Goal: Transaction & Acquisition: Book appointment/travel/reservation

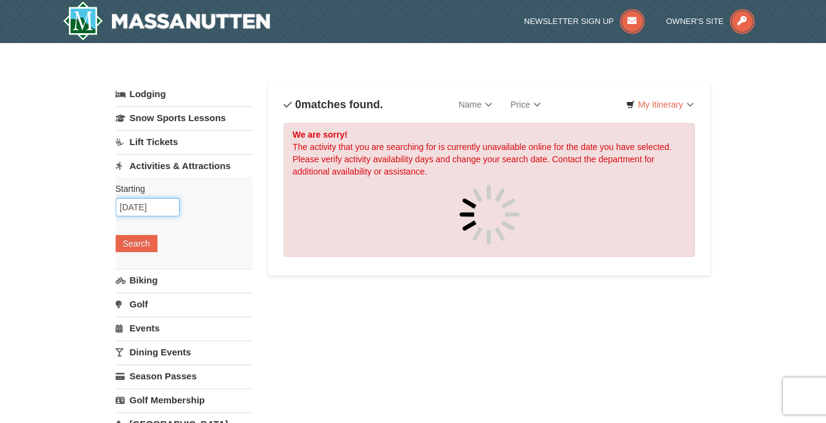
click at [162, 213] on input "09/10/2025" at bounding box center [148, 207] width 64 height 18
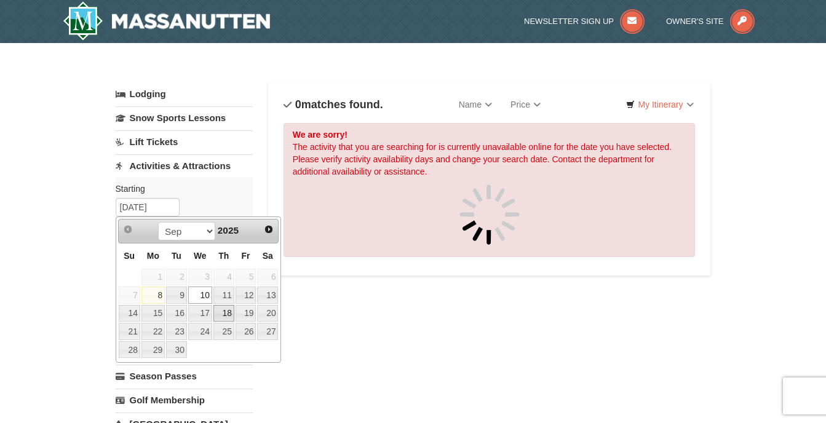
click at [225, 314] on link "18" at bounding box center [223, 313] width 21 height 17
type input "09/18/2025"
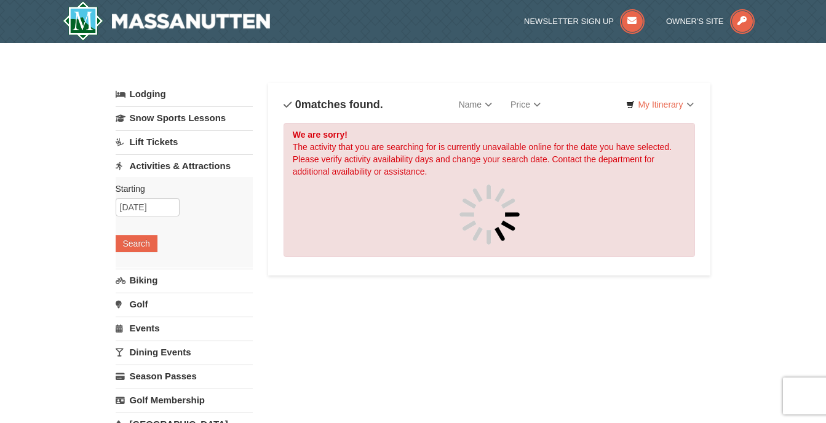
click at [365, 138] on div "We are sorry! The activity that you are searching for is currently unavailable …" at bounding box center [489, 190] width 412 height 134
click at [138, 237] on button "Search" at bounding box center [137, 243] width 42 height 17
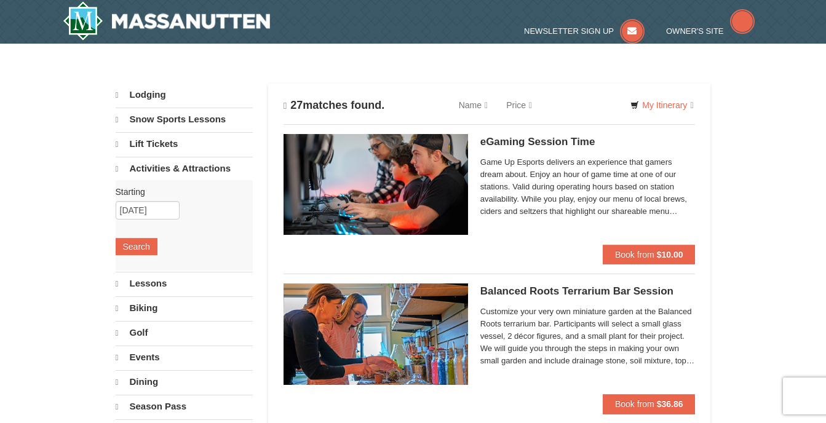
select select "9"
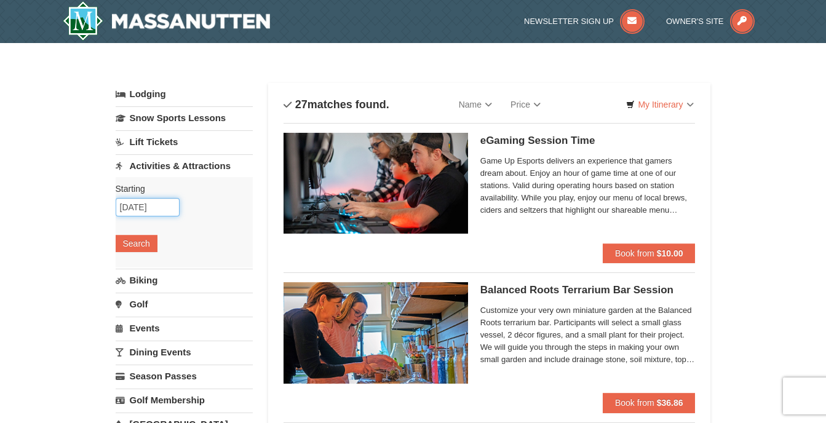
click at [136, 206] on input "09/18/2025" at bounding box center [148, 207] width 64 height 18
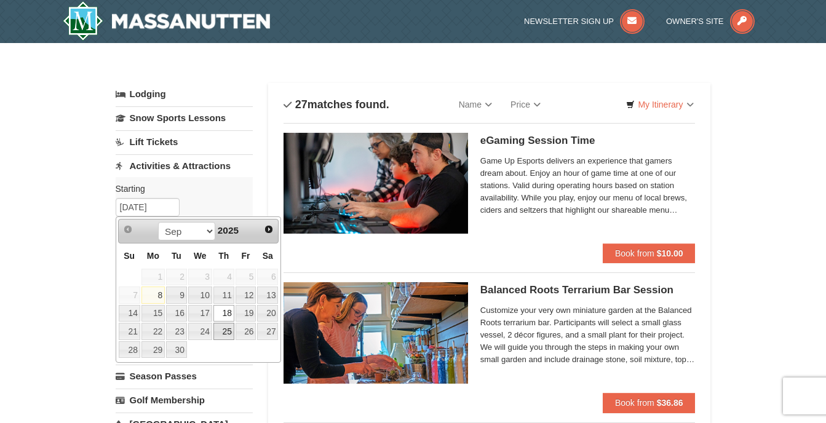
click at [222, 336] on link "25" at bounding box center [223, 331] width 21 height 17
type input "[DATE]"
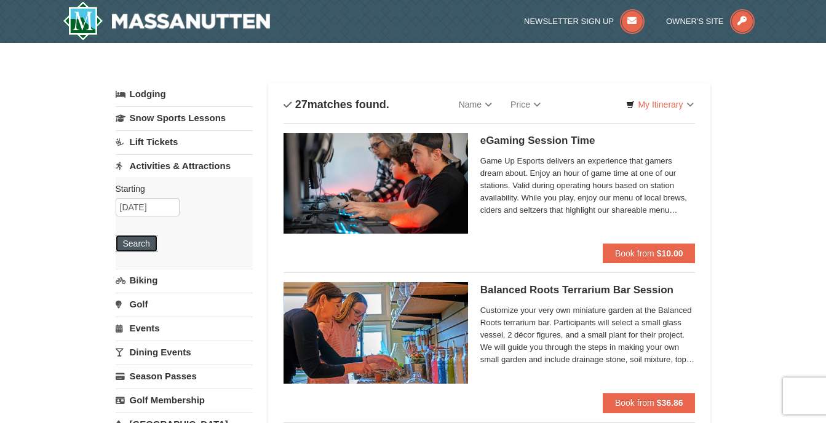
click at [149, 244] on button "Search" at bounding box center [137, 243] width 42 height 17
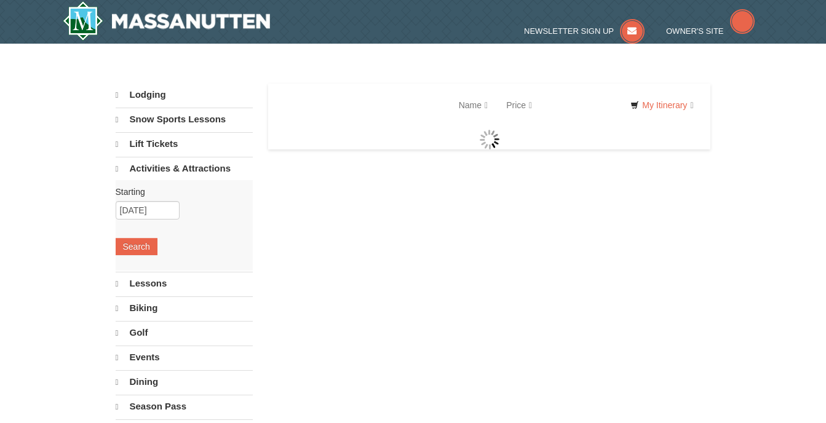
select select "9"
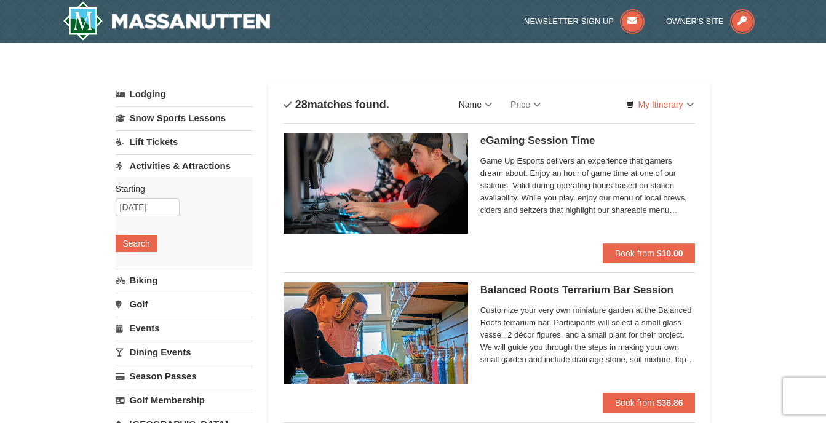
click at [478, 111] on link "Name" at bounding box center [476, 104] width 52 height 25
click at [165, 150] on link "Lift Tickets" at bounding box center [184, 141] width 137 height 23
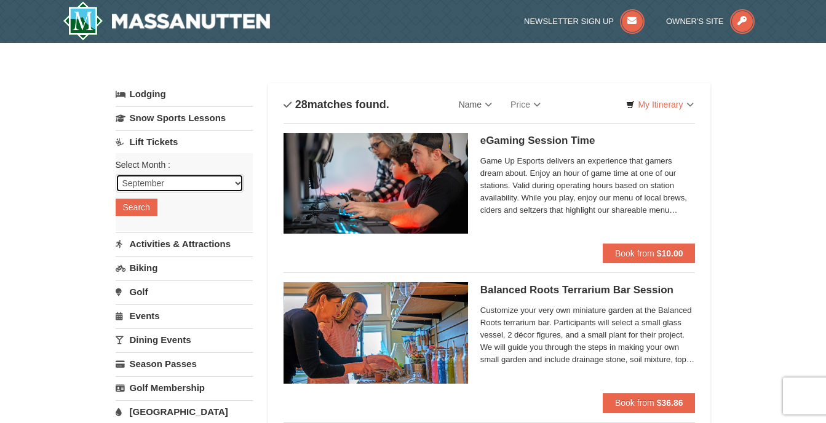
click at [174, 178] on select "September October November December January February March April May June July …" at bounding box center [180, 183] width 128 height 18
select select "10"
click at [116, 174] on select "September October November December January February March April May June July …" at bounding box center [180, 183] width 128 height 18
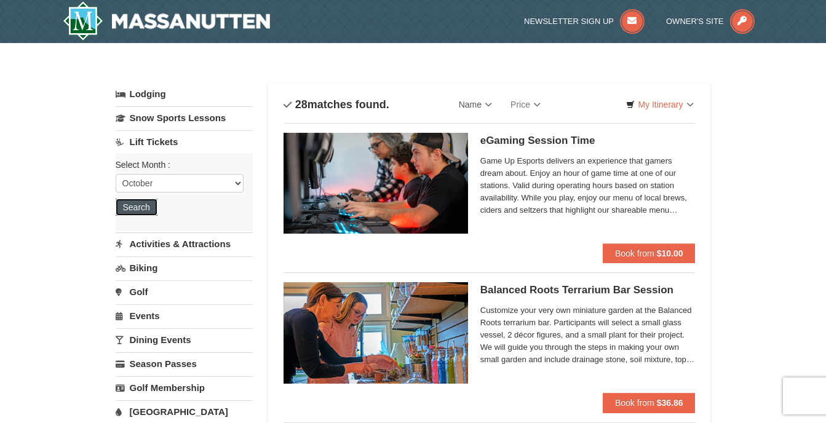
click at [154, 215] on button "Search" at bounding box center [137, 207] width 42 height 17
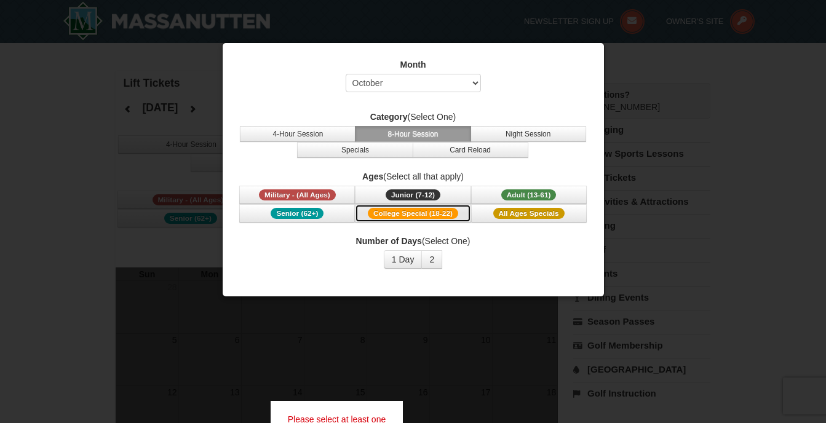
click at [455, 213] on span "College Special (18-22)" at bounding box center [413, 213] width 90 height 11
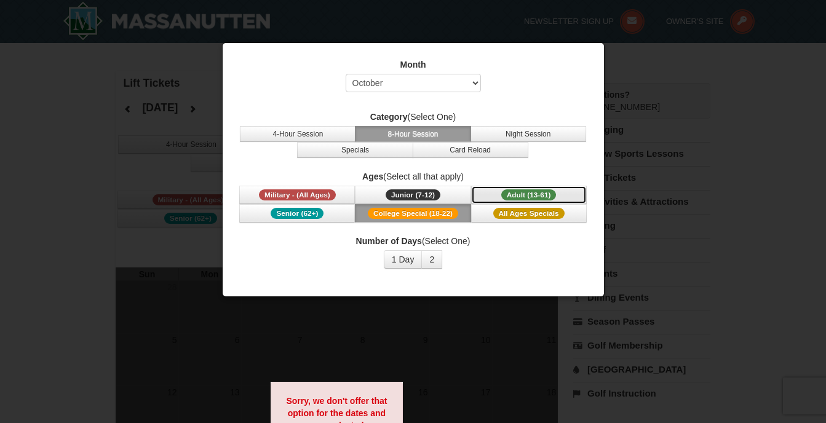
click at [516, 192] on span "Adult (13-61)" at bounding box center [528, 194] width 55 height 11
click at [450, 216] on span "College Special (18-22)" at bounding box center [413, 213] width 90 height 11
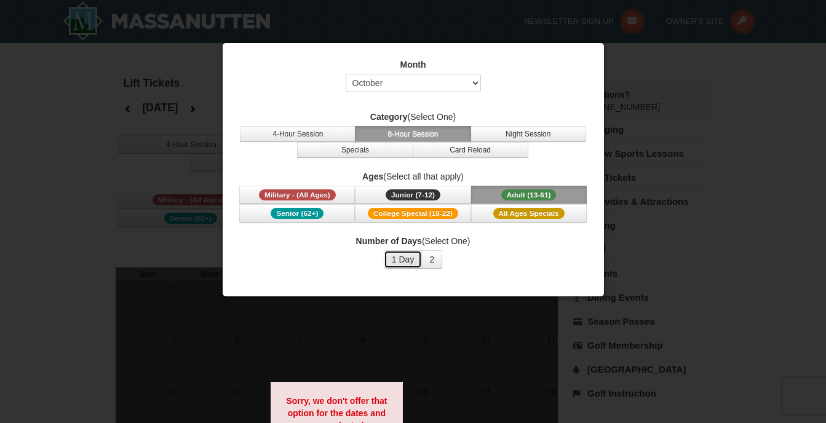
click at [408, 258] on button "1 Day" at bounding box center [403, 259] width 39 height 18
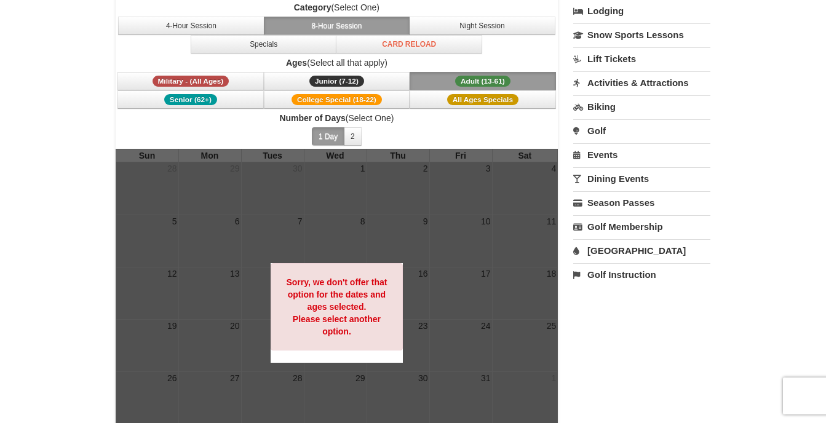
scroll to position [132, 0]
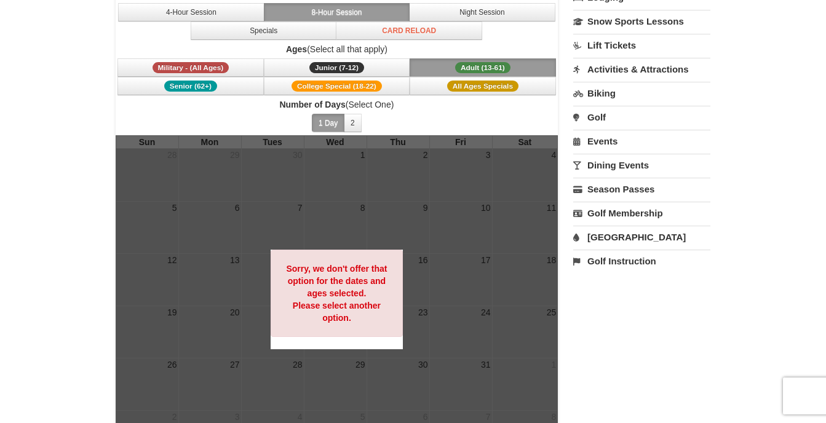
click at [430, 289] on div at bounding box center [337, 299] width 443 height 328
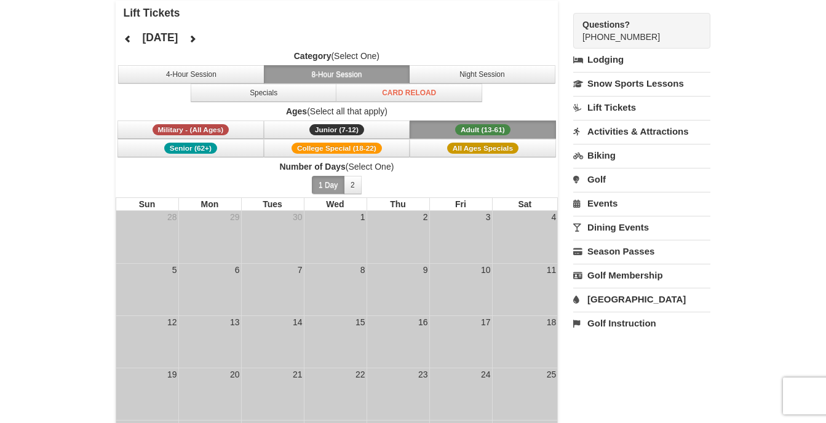
scroll to position [68, 0]
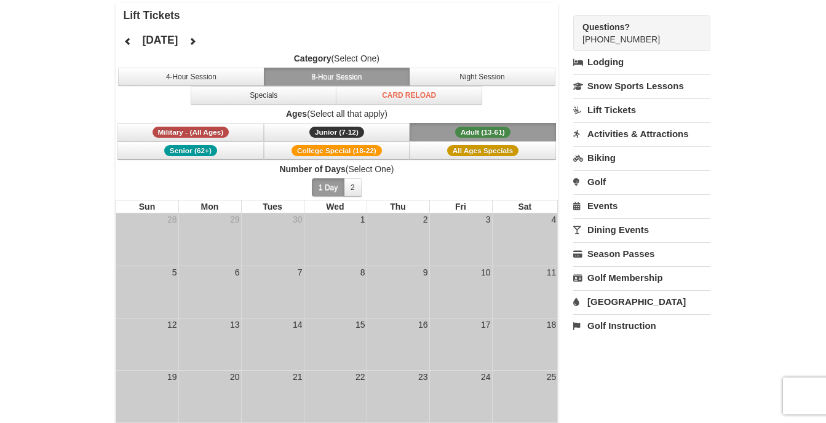
click at [447, 129] on button "Adult (13-61) (13 - 61)" at bounding box center [483, 132] width 146 height 18
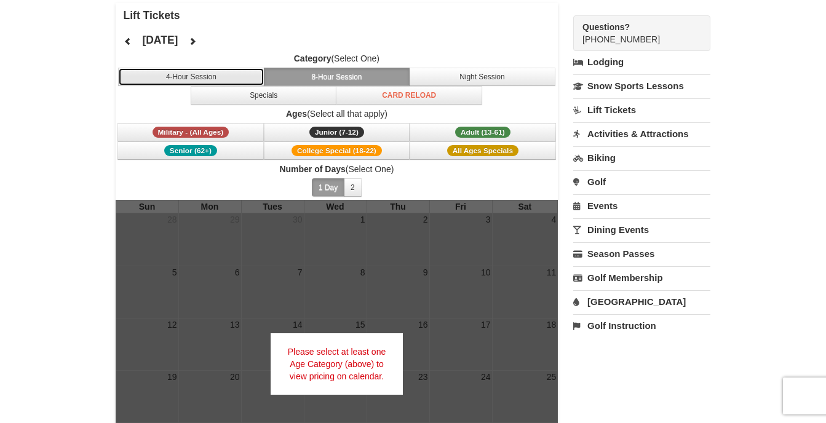
click at [215, 74] on button "4-Hour Session" at bounding box center [191, 77] width 146 height 18
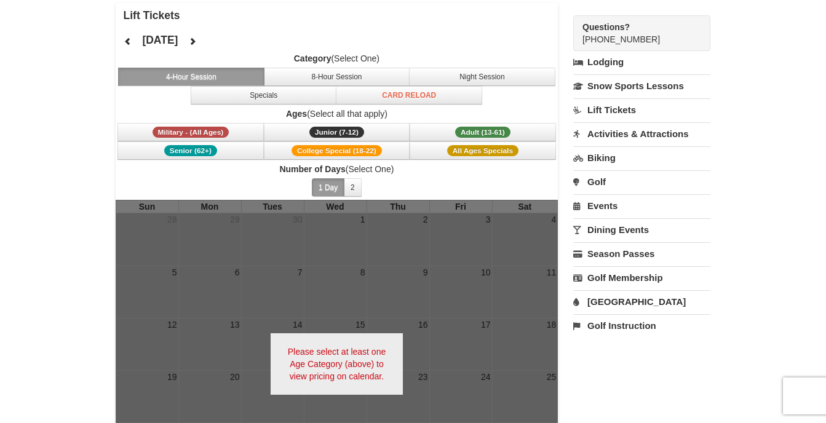
click at [215, 74] on button "4-Hour Session" at bounding box center [191, 77] width 146 height 18
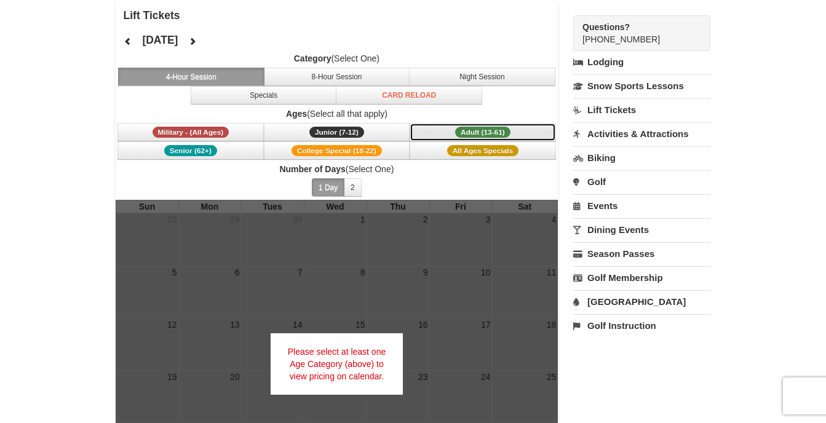
click at [458, 130] on span "Adult (13-61)" at bounding box center [482, 132] width 55 height 11
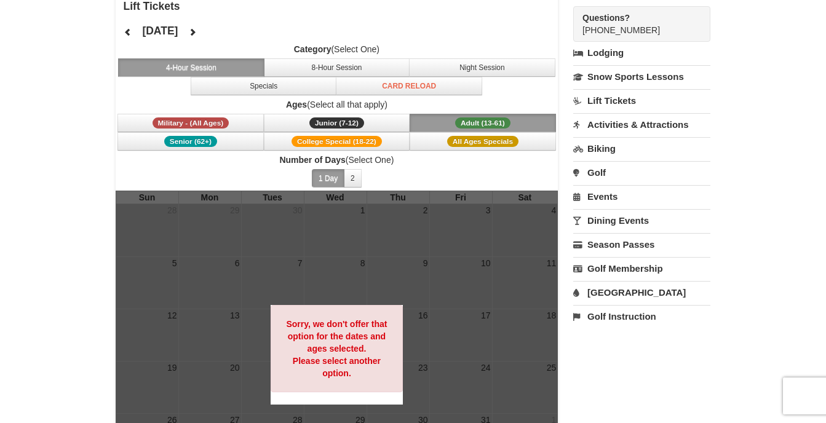
scroll to position [77, 0]
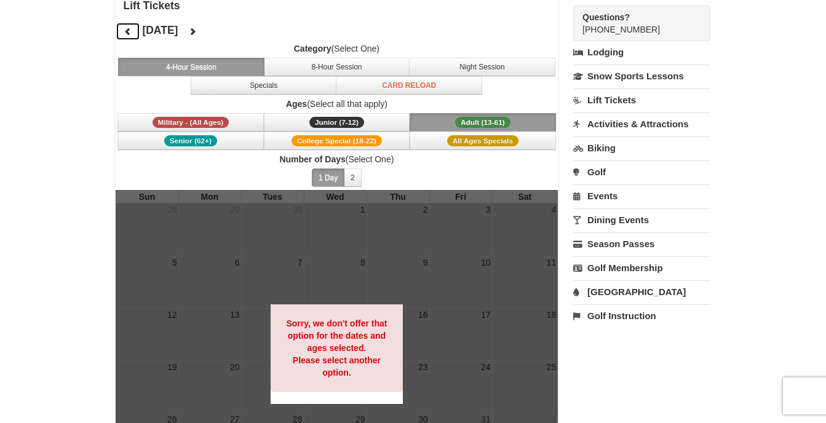
click at [127, 36] on button at bounding box center [128, 31] width 25 height 18
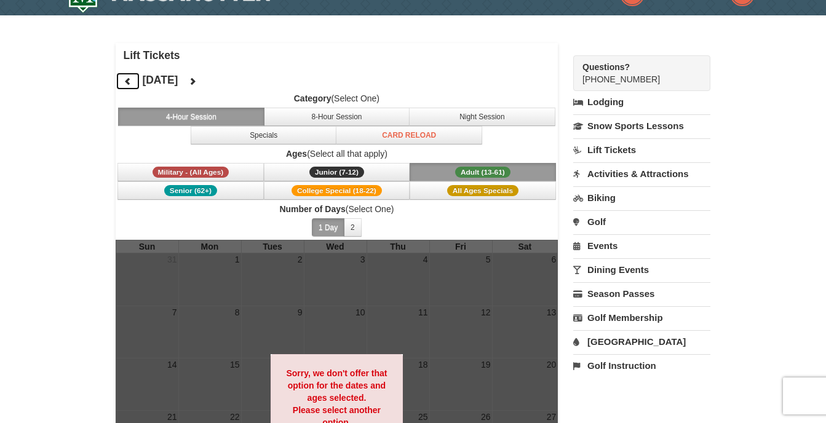
scroll to position [0, 0]
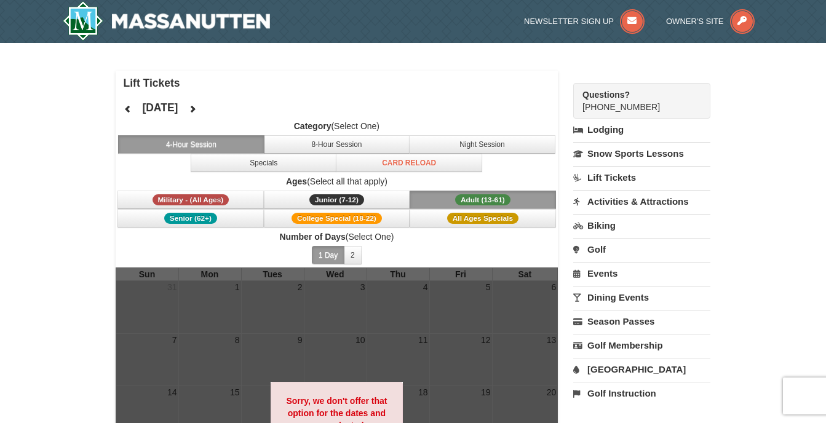
click at [614, 182] on link "Lift Tickets" at bounding box center [641, 177] width 137 height 23
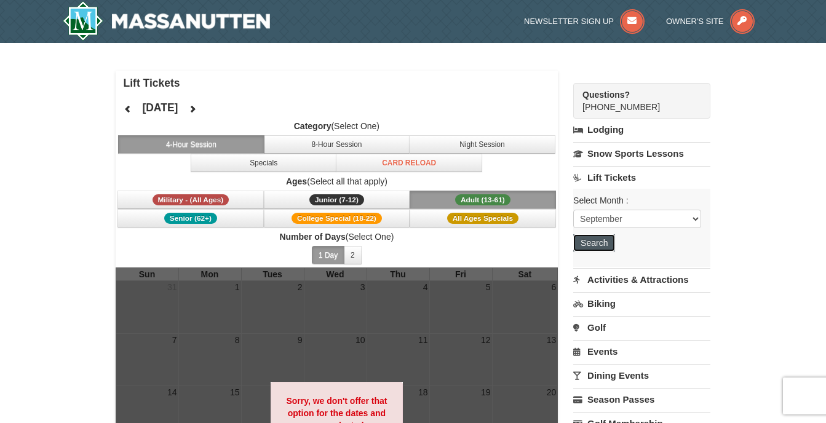
click at [596, 239] on button "Search" at bounding box center [594, 242] width 42 height 17
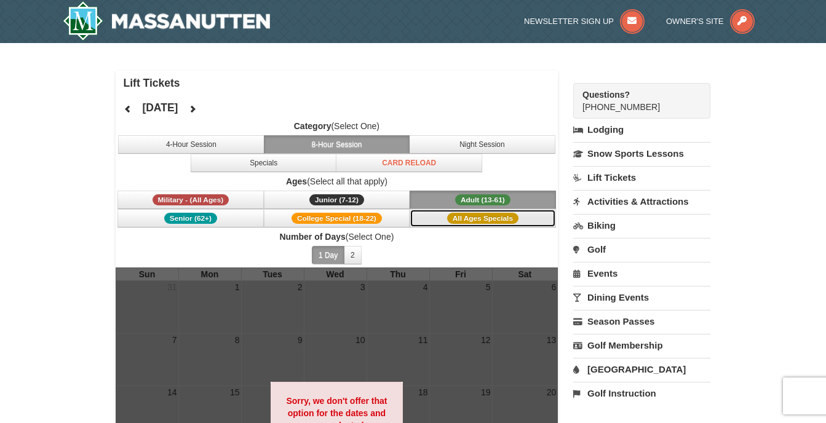
click at [531, 213] on button "All Ages Specials" at bounding box center [483, 218] width 146 height 18
click at [534, 200] on button "Adult (13-61) (13 - 61)" at bounding box center [483, 200] width 146 height 18
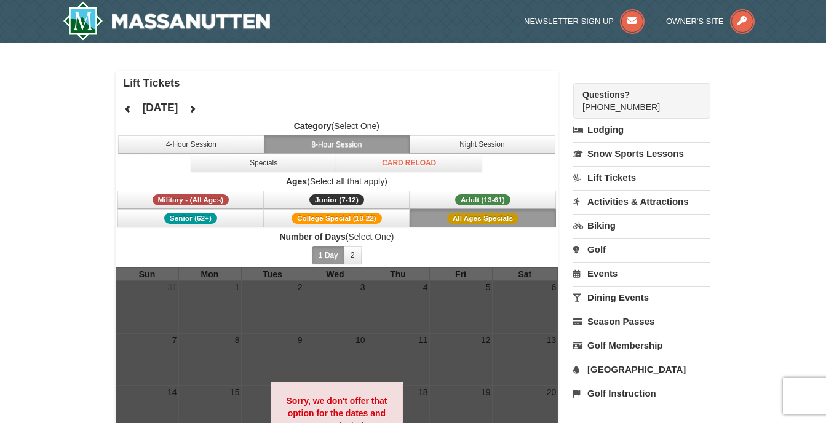
click at [531, 224] on button "All Ages Specials" at bounding box center [483, 218] width 146 height 18
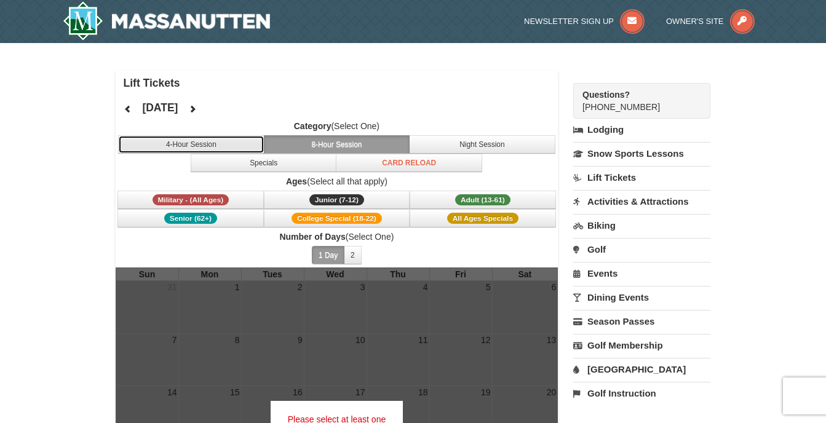
click at [244, 145] on button "4-Hour Session" at bounding box center [191, 144] width 146 height 18
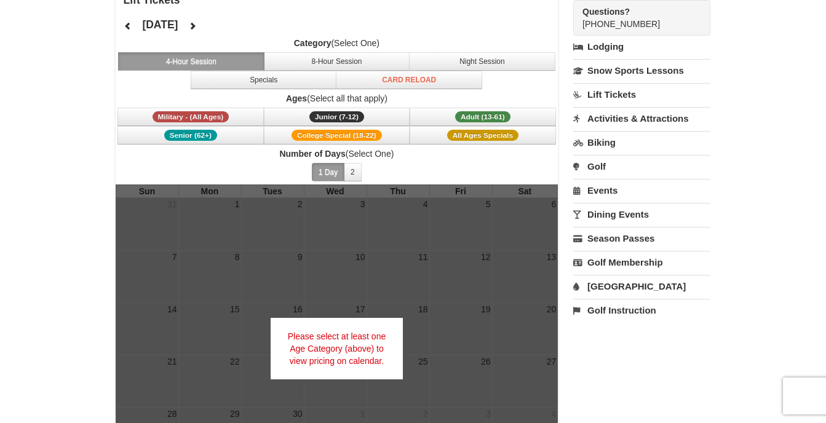
scroll to position [84, 0]
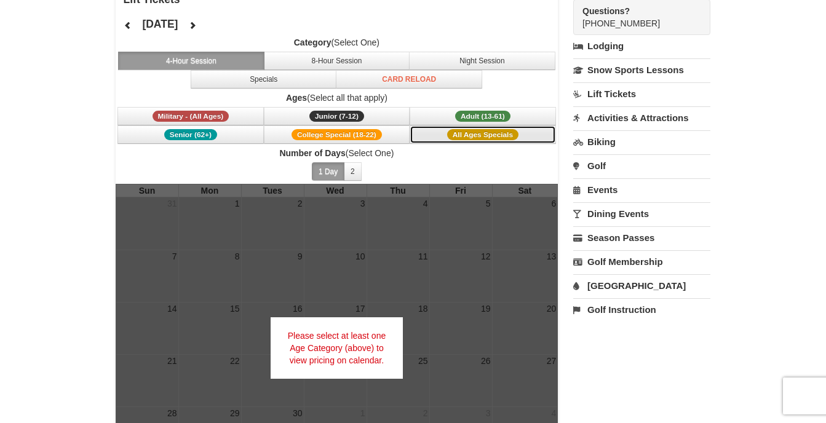
click at [498, 140] on span "All Ages Specials" at bounding box center [482, 134] width 71 height 11
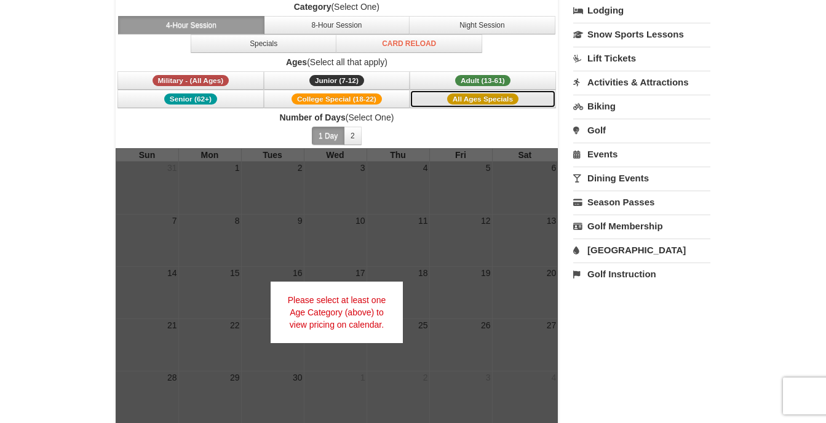
scroll to position [120, 0]
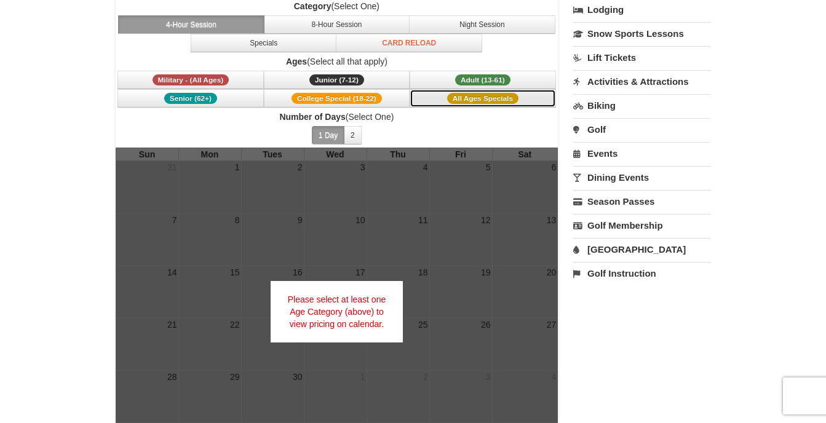
click at [483, 105] on button "All Ages Specials" at bounding box center [483, 98] width 146 height 18
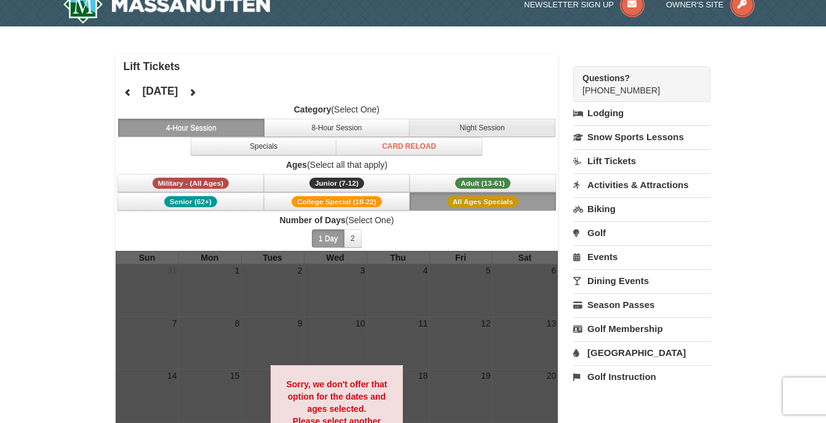
scroll to position [0, 0]
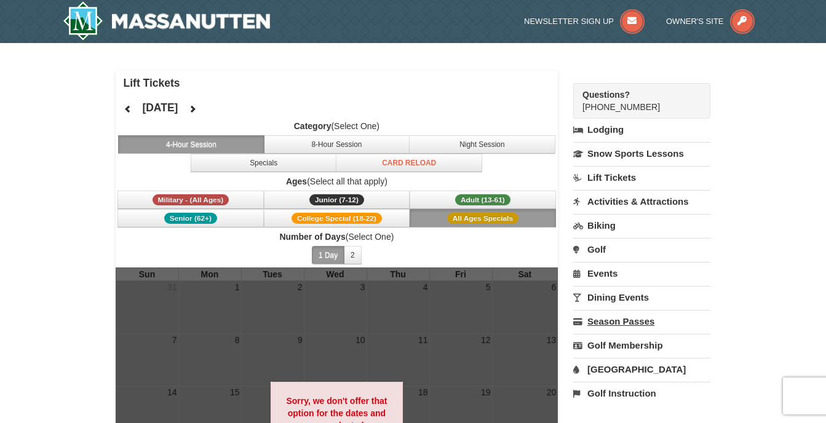
click at [638, 325] on link "Season Passes" at bounding box center [641, 321] width 137 height 23
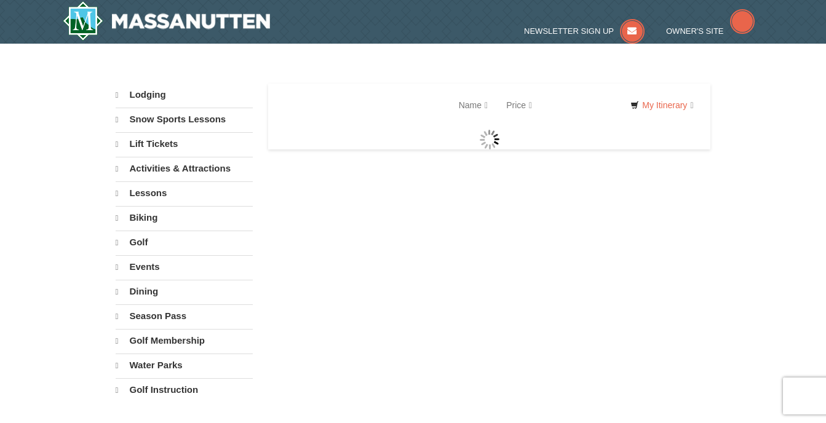
select select "9"
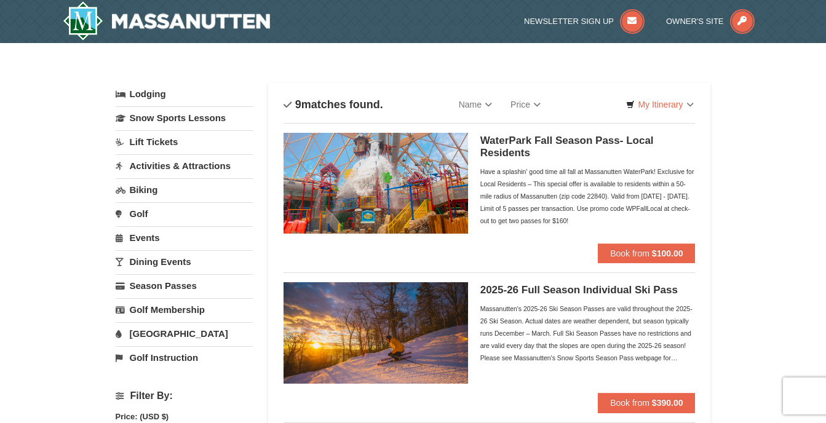
click at [152, 133] on link "Lift Tickets" at bounding box center [184, 141] width 137 height 23
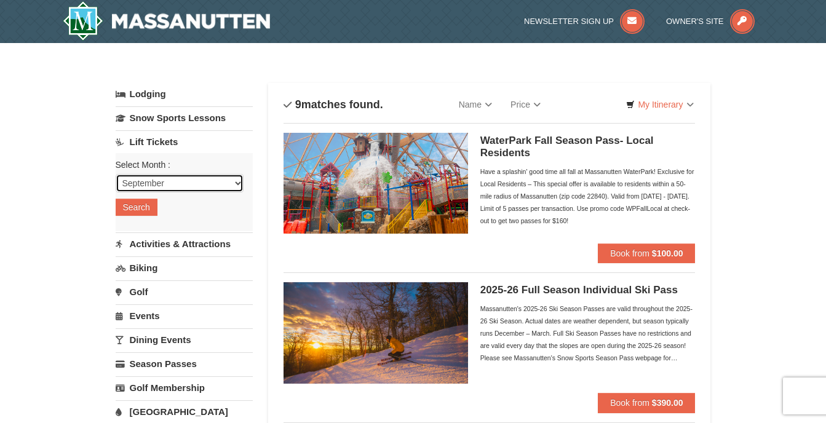
click at [142, 182] on select "September October November December January February March April May June July …" at bounding box center [180, 183] width 128 height 18
select select "11"
click at [116, 174] on select "September October November December January February March April May June July …" at bounding box center [180, 183] width 128 height 18
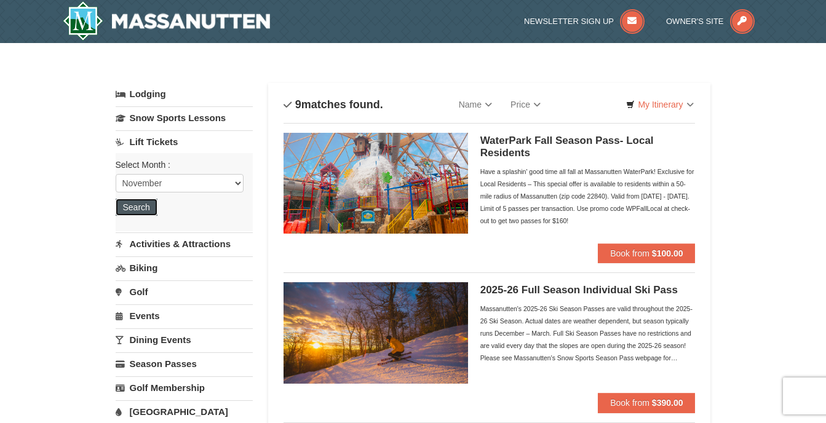
click at [133, 202] on button "Search" at bounding box center [137, 207] width 42 height 17
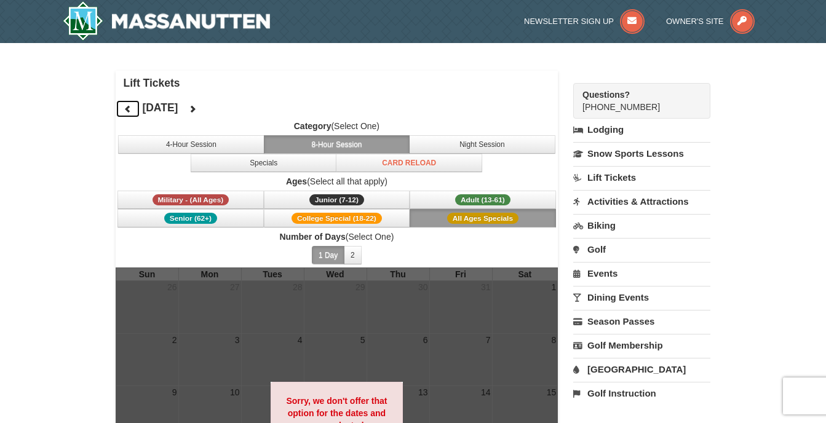
click at [129, 108] on icon at bounding box center [128, 109] width 9 height 9
click at [205, 106] on button at bounding box center [192, 109] width 25 height 18
click at [426, 215] on button "All Ages Specials" at bounding box center [483, 218] width 146 height 18
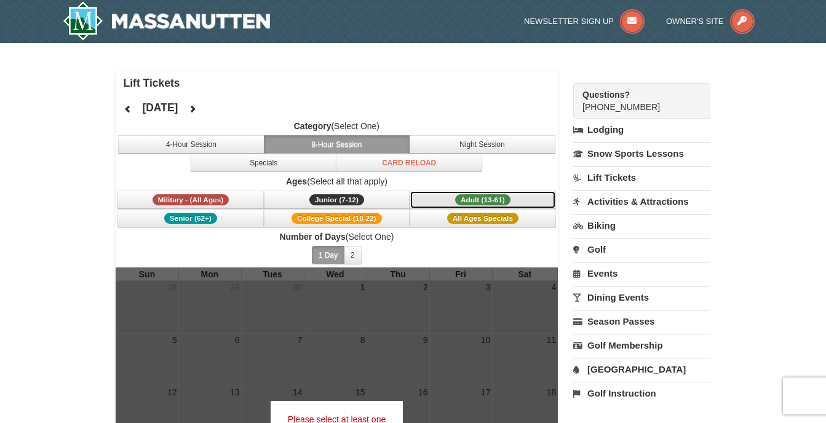
click at [440, 203] on button "Adult (13-61) (13 - 61)" at bounding box center [483, 200] width 146 height 18
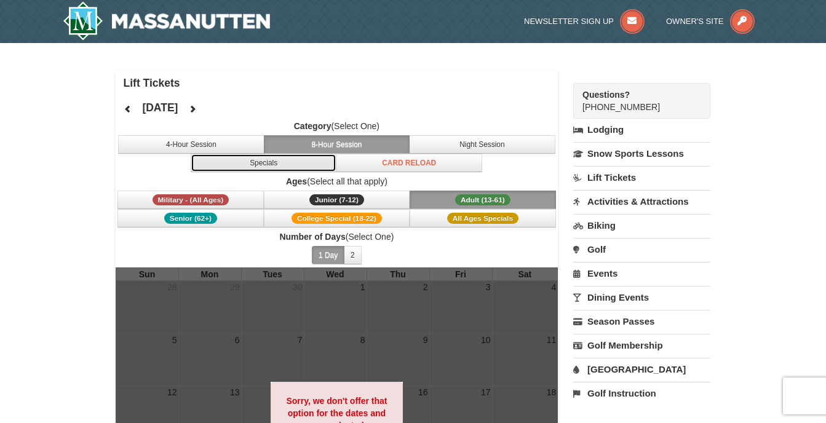
click at [209, 166] on button "Specials" at bounding box center [264, 163] width 146 height 18
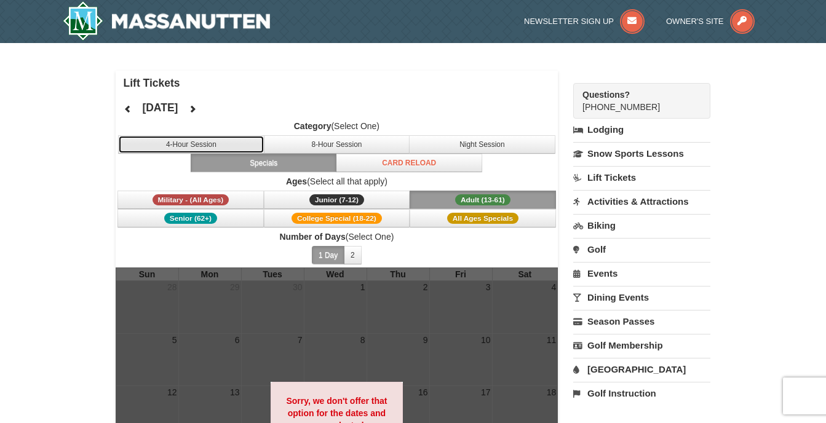
click at [199, 147] on button "4-Hour Session" at bounding box center [191, 144] width 146 height 18
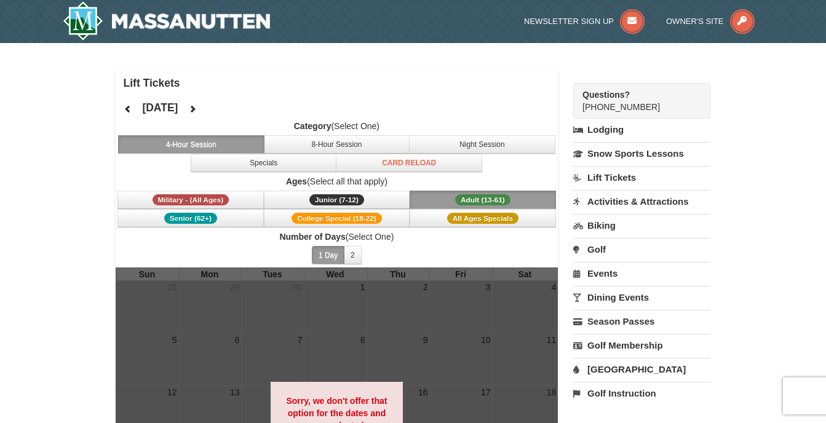
click at [604, 168] on link "Lift Tickets" at bounding box center [641, 177] width 137 height 23
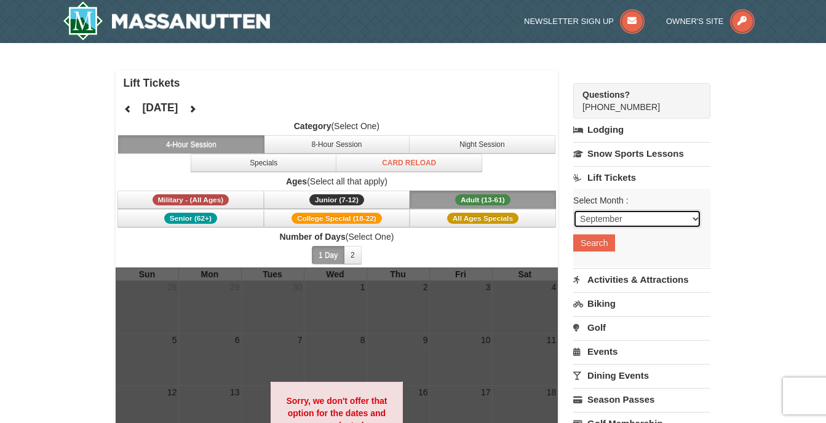
click at [630, 220] on select "September October November December January February March April May June July …" at bounding box center [637, 219] width 128 height 18
select select "10"
click at [573, 210] on select "September October November December January February March April May June July …" at bounding box center [637, 219] width 128 height 18
click at [608, 246] on button "Search" at bounding box center [594, 242] width 42 height 17
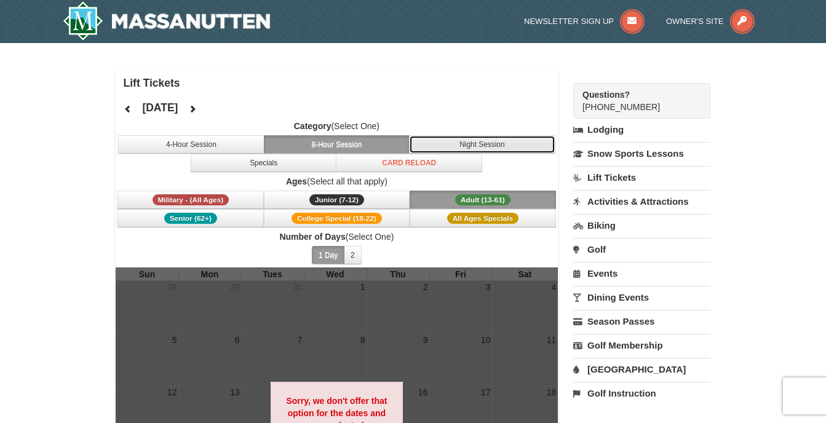
click at [524, 147] on button "Night Session" at bounding box center [482, 144] width 146 height 18
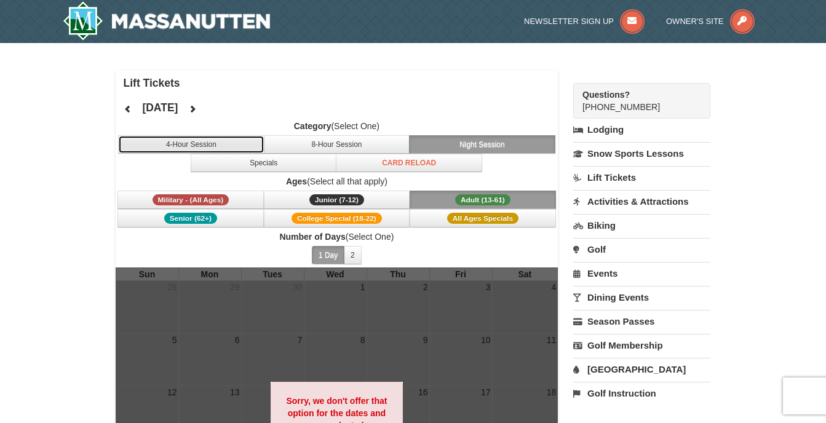
click at [250, 146] on button "4-Hour Session" at bounding box center [191, 144] width 146 height 18
